Goal: Entertainment & Leisure: Consume media (video, audio)

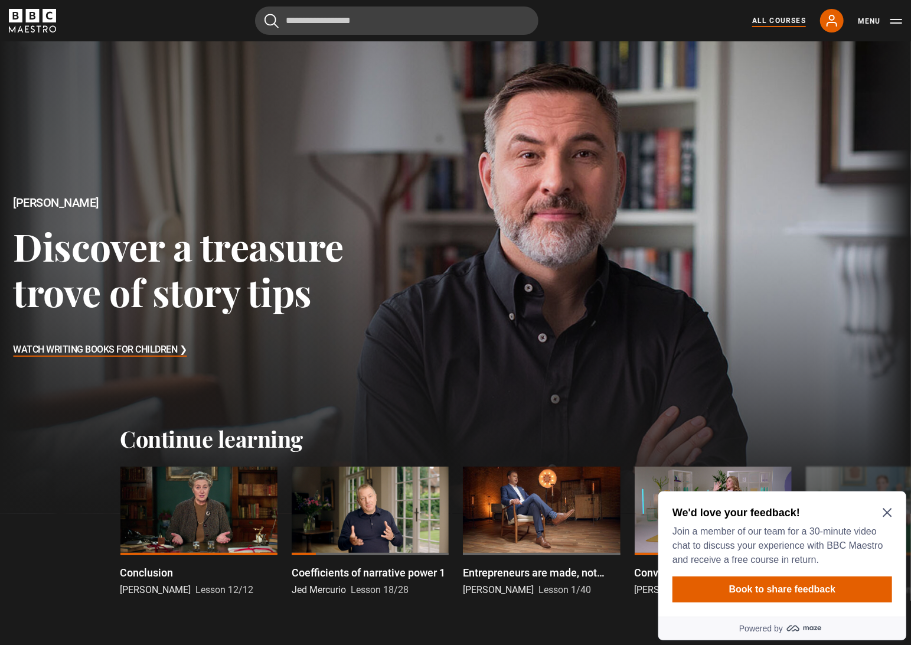
click at [786, 17] on link "All Courses" at bounding box center [779, 20] width 54 height 11
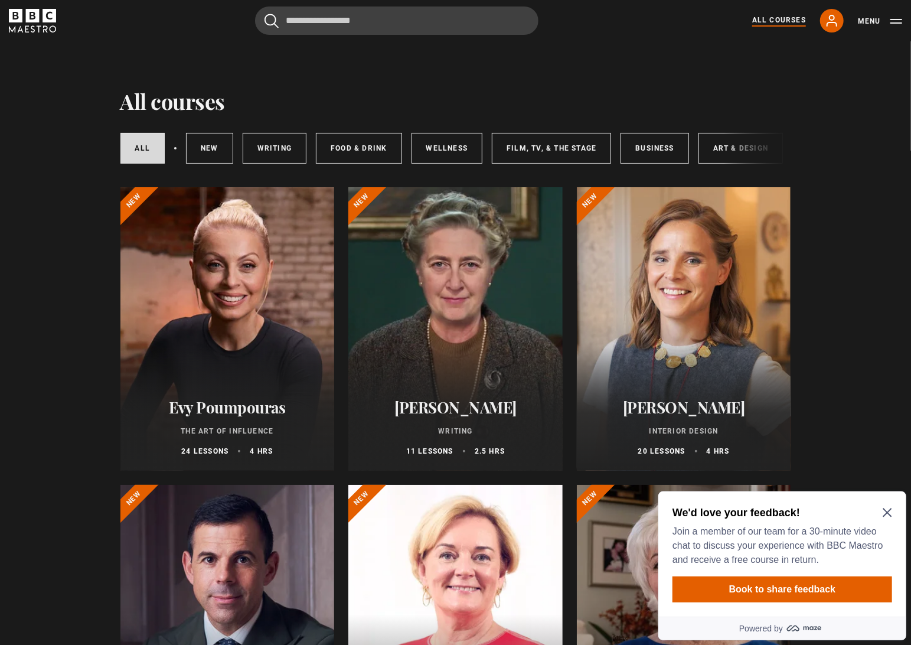
click at [651, 371] on div at bounding box center [684, 329] width 214 height 284
click at [648, 307] on div at bounding box center [684, 329] width 214 height 284
click at [892, 509] on div "We'd love your feedback! Join a member of our team for a 30-minute video chat t…" at bounding box center [782, 553] width 248 height 125
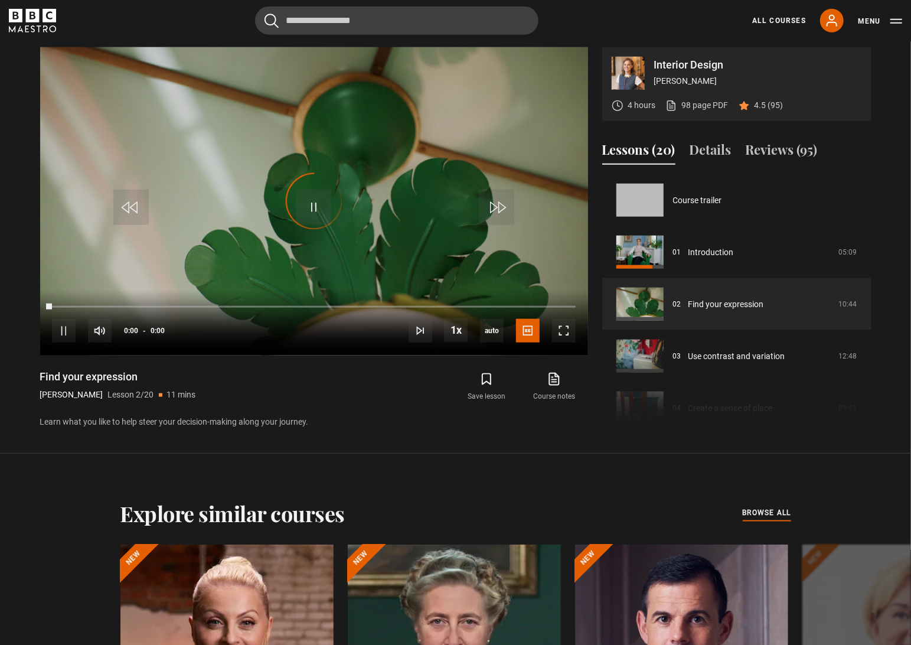
scroll to position [51, 0]
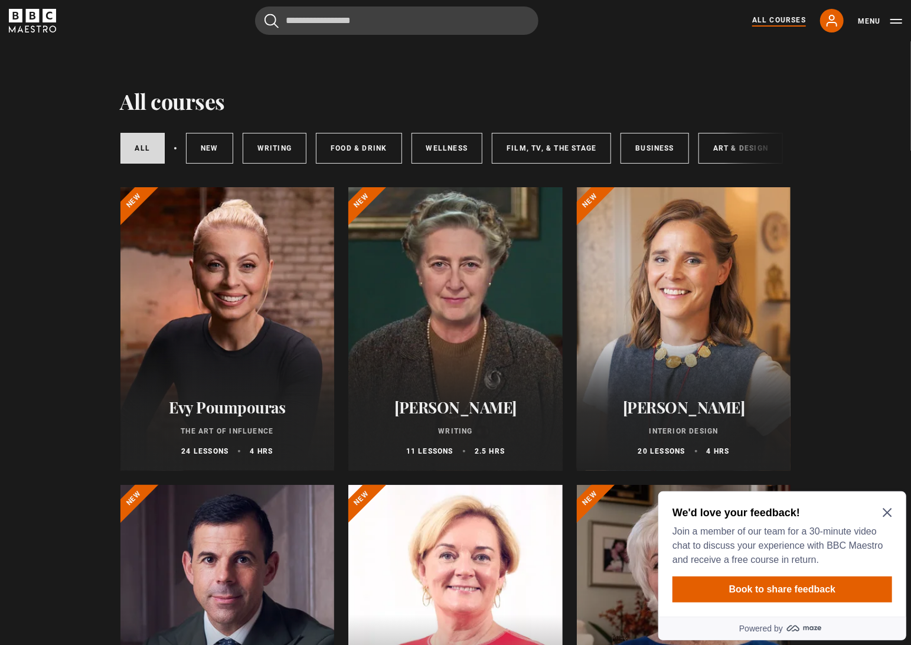
click at [694, 370] on div at bounding box center [684, 329] width 214 height 284
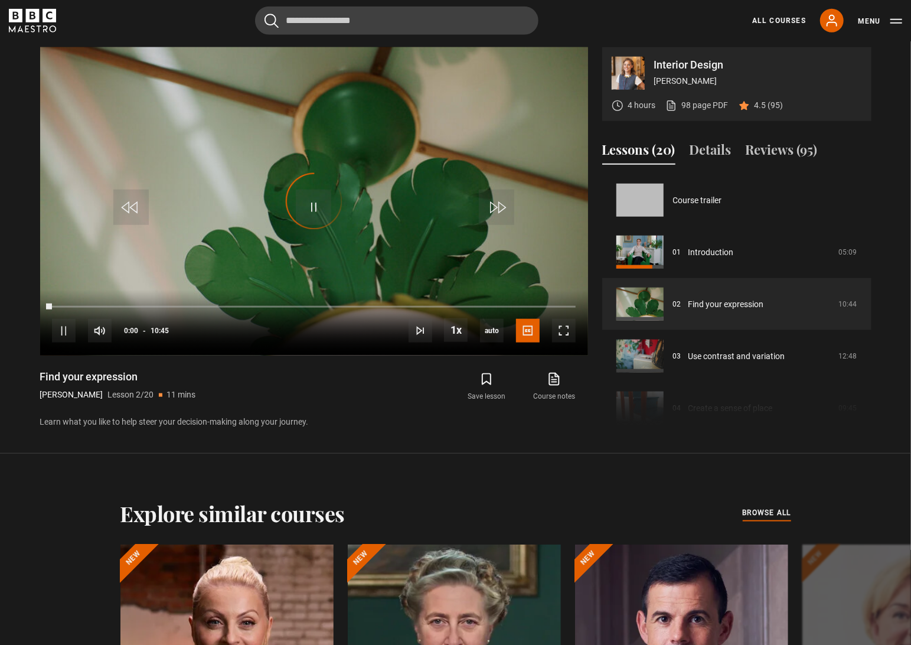
scroll to position [51, 0]
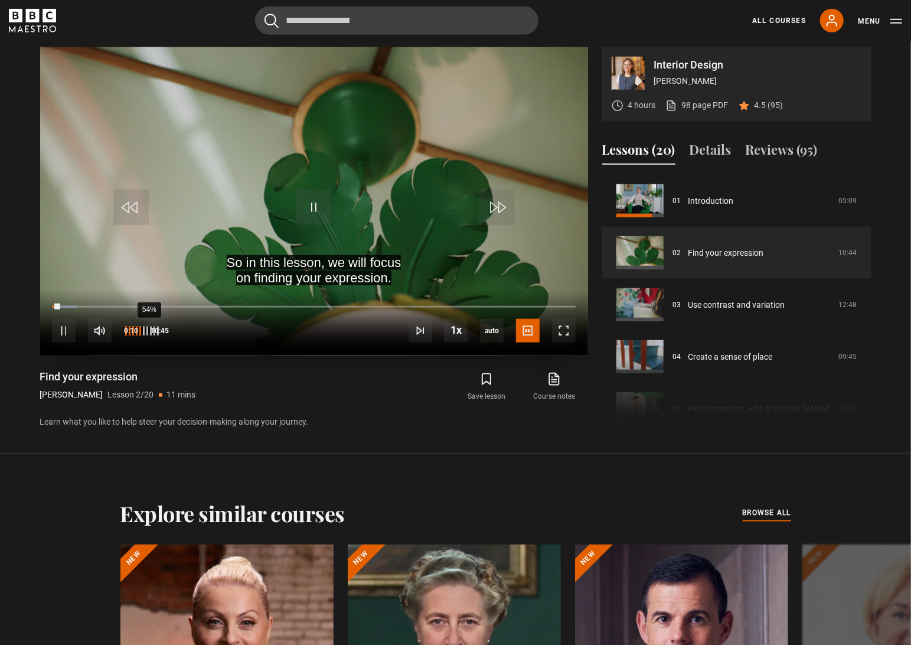
click at [149, 327] on div "54%" at bounding box center [149, 331] width 1 height 9
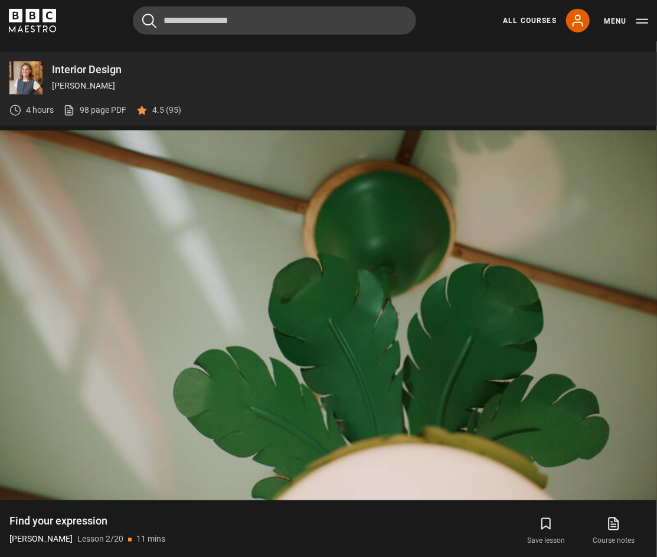
scroll to position [577, 0]
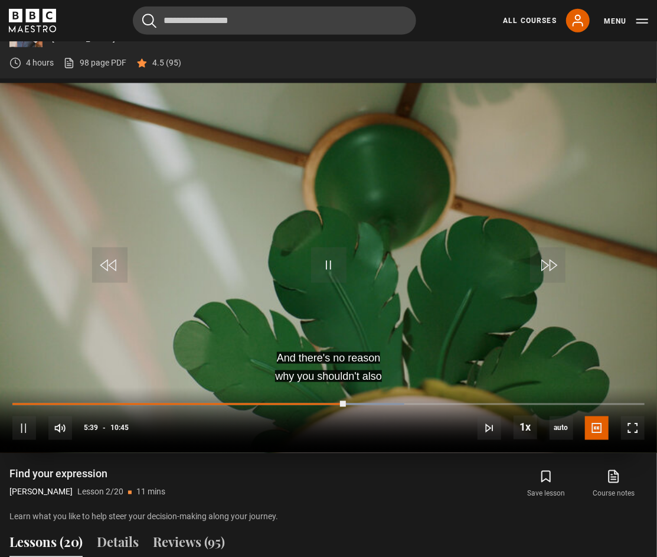
click at [363, 399] on div "10s Skip Back 10 seconds Pause 10s Skip Forward 10 seconds Loaded : 62.02% 02:2…" at bounding box center [328, 420] width 657 height 66
